Goal: Information Seeking & Learning: Learn about a topic

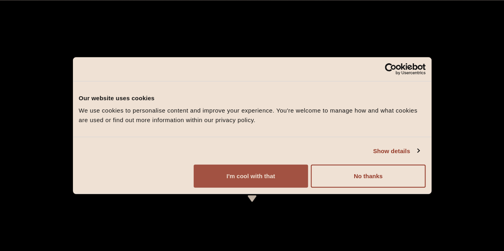
click at [308, 186] on button "I'm cool with that" at bounding box center [251, 176] width 114 height 23
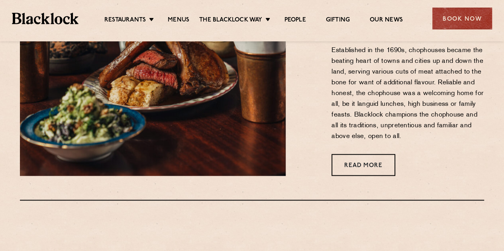
scroll to position [326, 0]
click at [173, 18] on link "Menus" at bounding box center [179, 20] width 22 height 9
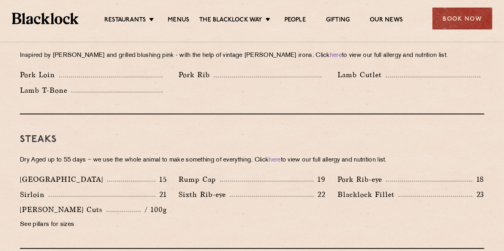
scroll to position [694, 0]
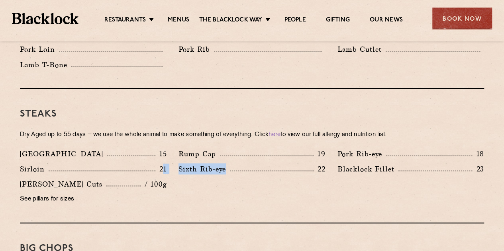
drag, startPoint x: 163, startPoint y: 160, endPoint x: 236, endPoint y: 164, distance: 73.0
click at [236, 164] on div "Denver 15 Rump Cap 19 Pork Rib-eye 18 Sirloin 21 Sixth Rib-eye 22 Blacklock Fil…" at bounding box center [252, 178] width 476 height 61
click at [236, 164] on div "Sixth Rib-eye 22" at bounding box center [251, 170] width 158 height 15
click at [384, 163] on p "Blacklock Fillet" at bounding box center [367, 168] width 61 height 11
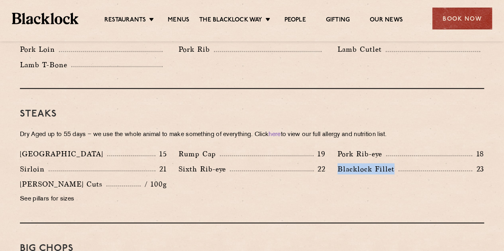
click at [384, 163] on p "Blacklock Fillet" at bounding box center [367, 168] width 61 height 11
click at [404, 163] on div "Blacklock Fillet 23" at bounding box center [410, 168] width 147 height 11
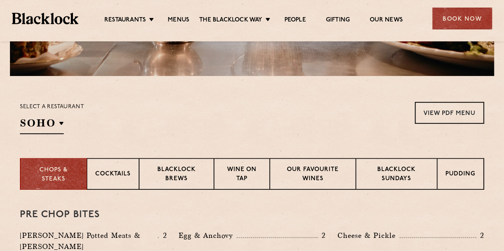
scroll to position [211, 0]
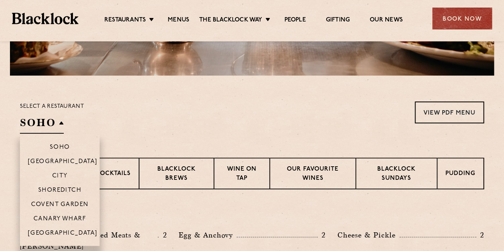
click at [46, 118] on h2 "SOHO" at bounding box center [42, 125] width 44 height 18
click at [55, 232] on p "[GEOGRAPHIC_DATA]" at bounding box center [63, 234] width 70 height 8
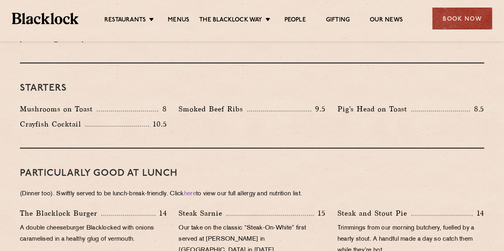
scroll to position [420, 0]
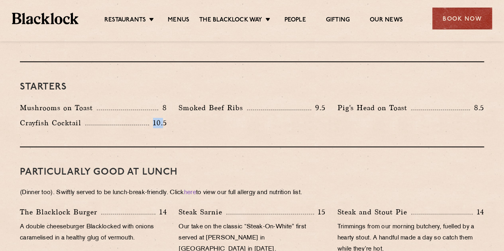
drag, startPoint x: 163, startPoint y: 113, endPoint x: 147, endPoint y: 112, distance: 16.8
click at [147, 117] on div "Crayfish Cocktail 10.5" at bounding box center [93, 122] width 147 height 11
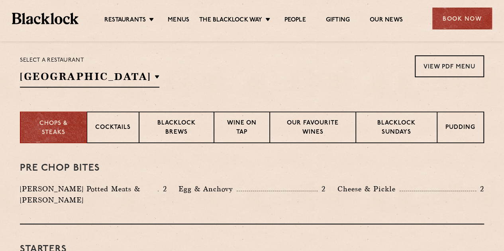
scroll to position [254, 0]
